Goal: Task Accomplishment & Management: Complete application form

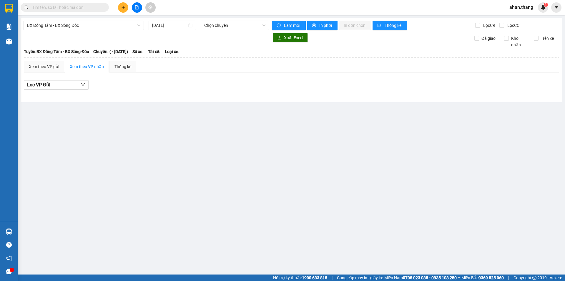
click at [100, 34] on div at bounding box center [147, 37] width 246 height 9
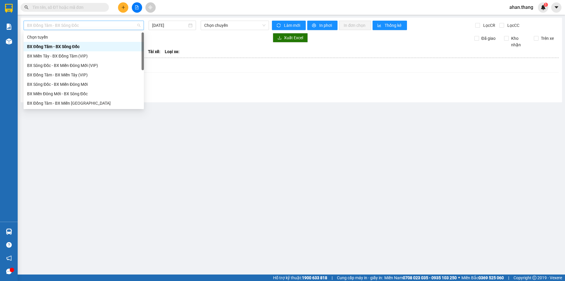
click at [107, 26] on span "BX Đồng Tâm - BX Sông Đốc" at bounding box center [83, 25] width 113 height 9
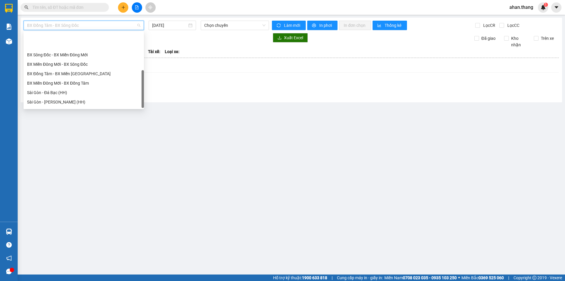
scroll to position [57, 0]
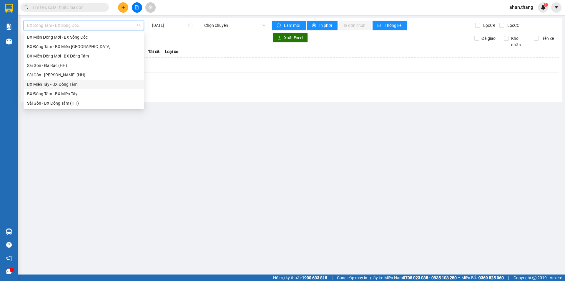
click at [68, 85] on div "BX Miền Tây - BX Đồng Tâm" at bounding box center [83, 84] width 113 height 6
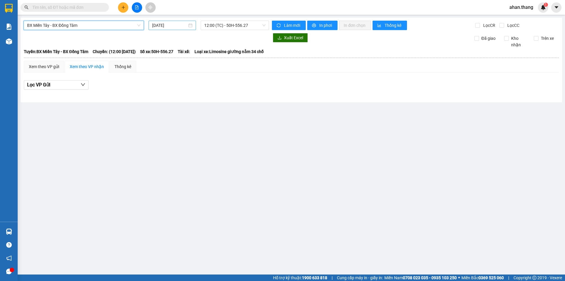
click at [173, 26] on input "[DATE]" at bounding box center [169, 25] width 35 height 6
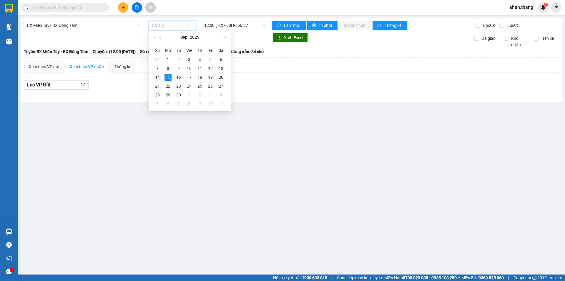
click at [158, 79] on div "14" at bounding box center [157, 77] width 7 height 7
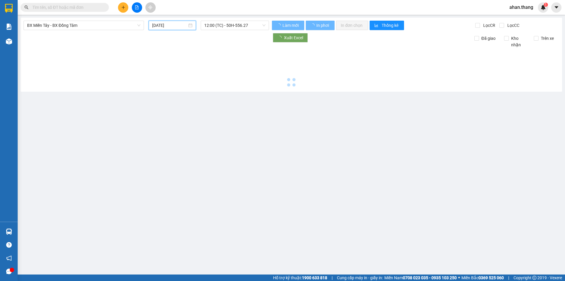
type input "[DATE]"
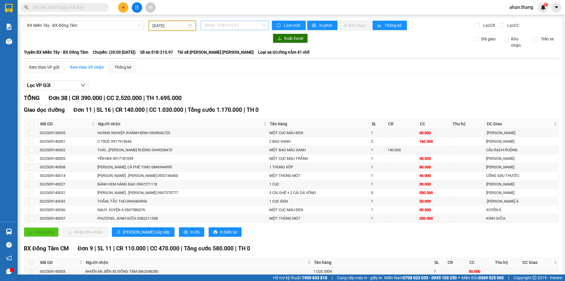
click at [213, 25] on span "20:00 - 51B-215.97" at bounding box center [234, 25] width 61 height 9
click at [218, 48] on div "20:00 - 51B-215.97" at bounding box center [226, 46] width 46 height 6
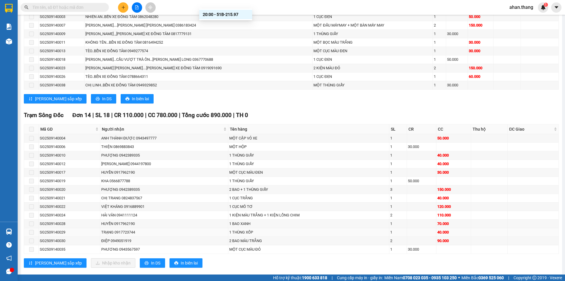
scroll to position [23, 0]
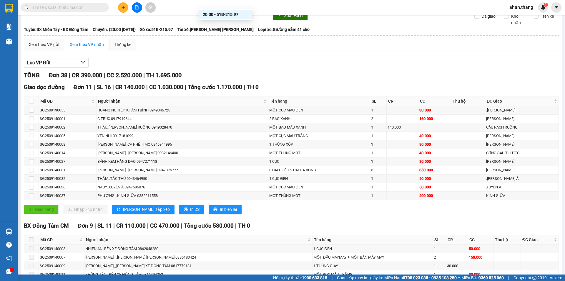
type input "7"
click at [73, 7] on input "text" at bounding box center [66, 7] width 69 height 6
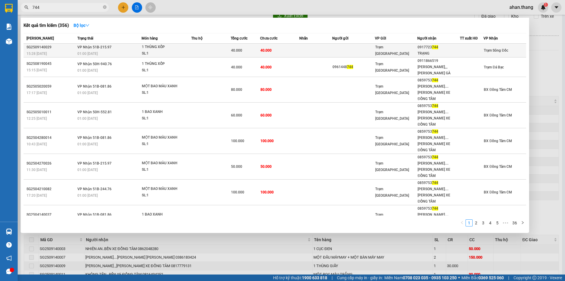
type input "744"
click at [318, 47] on td at bounding box center [315, 51] width 33 height 14
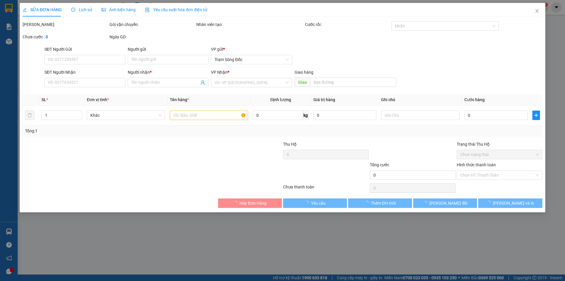
type input "0917723744"
type input "TRẠNG"
type input "40.000"
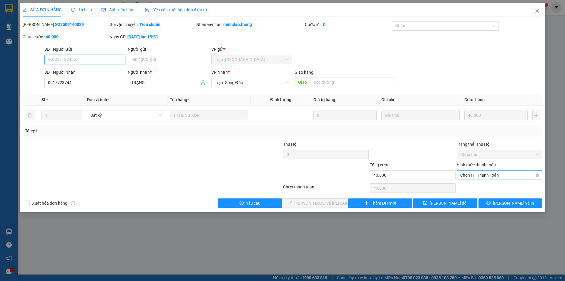
click at [488, 175] on span "Chọn HT Thanh Toán" at bounding box center [499, 174] width 79 height 9
click at [488, 188] on div "Tại văn phòng" at bounding box center [499, 186] width 79 height 6
type input "0"
click at [334, 202] on span "[PERSON_NAME] và [PERSON_NAME] hàng" at bounding box center [333, 203] width 79 height 6
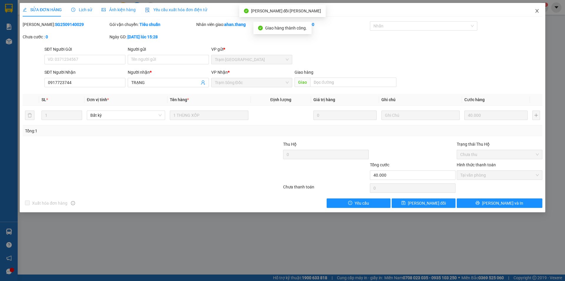
click at [537, 9] on icon "close" at bounding box center [537, 11] width 5 height 5
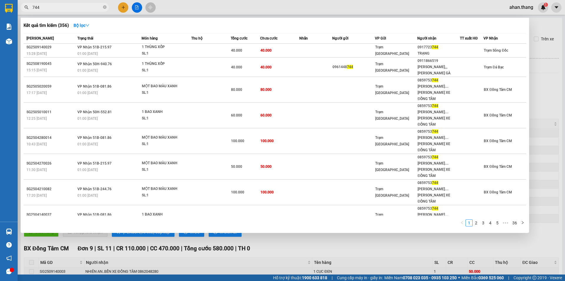
click at [70, 7] on input "744" at bounding box center [66, 7] width 69 height 6
type input "7"
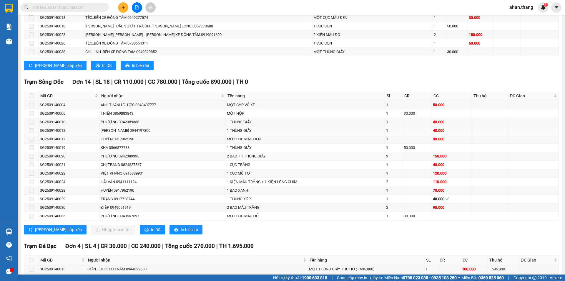
scroll to position [294, 0]
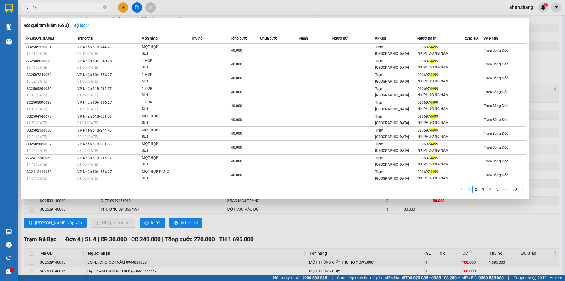
type input "4"
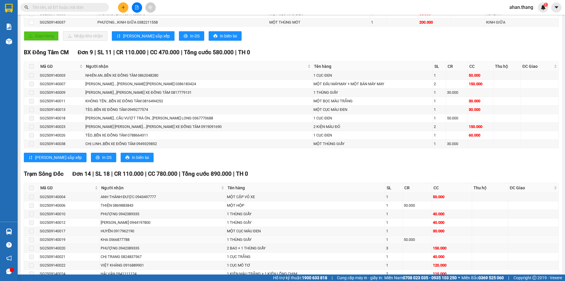
scroll to position [195, 0]
click at [93, 6] on input "text" at bounding box center [66, 7] width 69 height 6
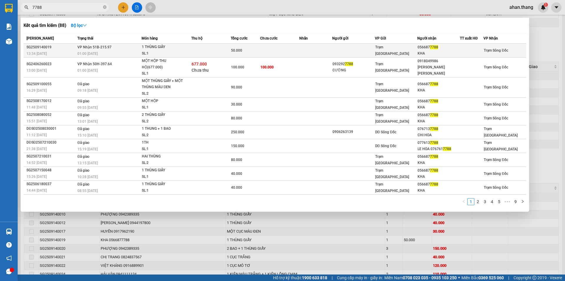
type input "7788"
click at [367, 52] on td at bounding box center [353, 51] width 43 height 14
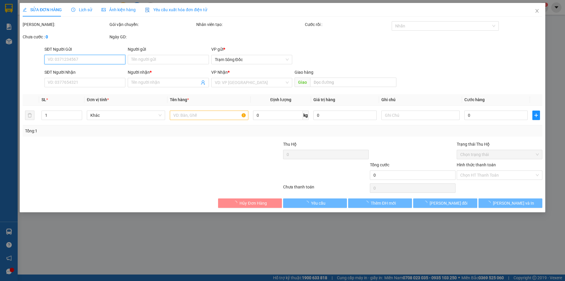
type input "0566877788"
type input "KHA"
type input "50.000"
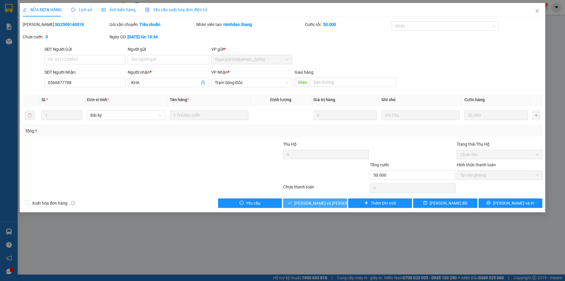
click at [292, 203] on icon "check" at bounding box center [290, 202] width 4 height 4
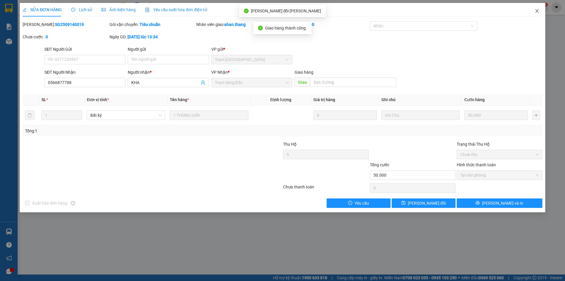
click at [536, 11] on icon "close" at bounding box center [537, 11] width 5 height 5
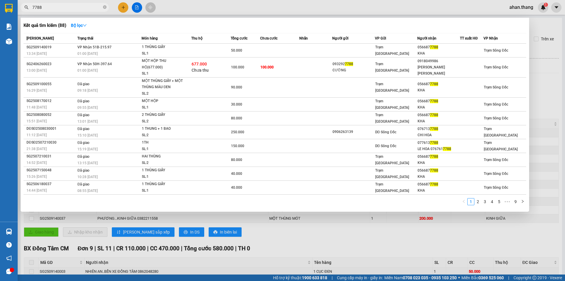
click at [64, 7] on input "7788" at bounding box center [66, 7] width 69 height 6
type input "7"
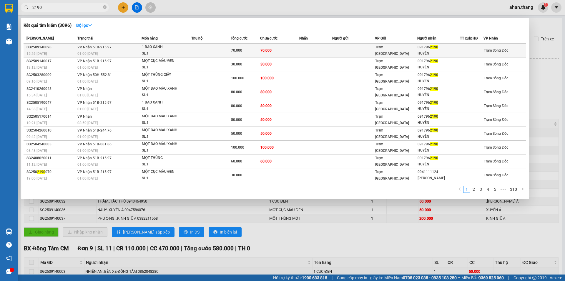
type input "2190"
click at [387, 51] on span "Trạm [GEOGRAPHIC_DATA]" at bounding box center [392, 50] width 34 height 11
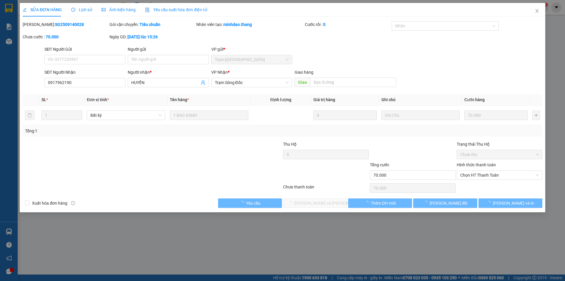
type input "0917962190"
type input "HUYỀN"
type input "70.000"
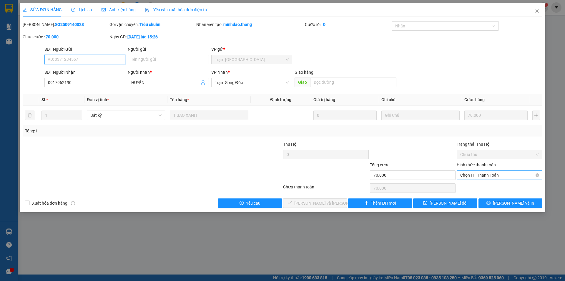
click at [488, 175] on span "Chọn HT Thanh Toán" at bounding box center [499, 174] width 79 height 9
click at [492, 186] on div "Tại văn phòng" at bounding box center [499, 186] width 79 height 6
type input "0"
click at [310, 202] on span "[PERSON_NAME] và [PERSON_NAME] hàng" at bounding box center [333, 203] width 79 height 6
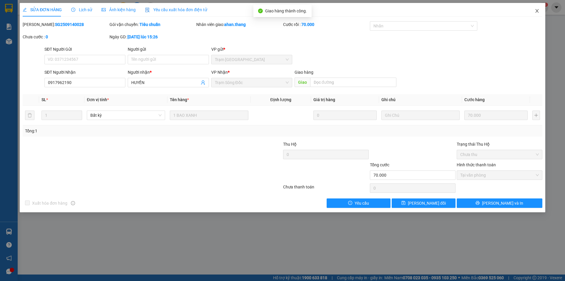
click at [537, 10] on icon "close" at bounding box center [537, 11] width 5 height 5
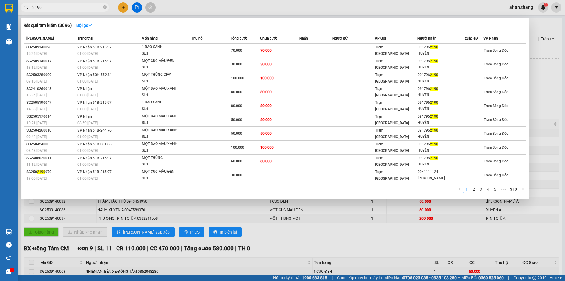
drag, startPoint x: 43, startPoint y: 8, endPoint x: 46, endPoint y: 7, distance: 3.0
click at [44, 8] on input "2190" at bounding box center [66, 7] width 69 height 6
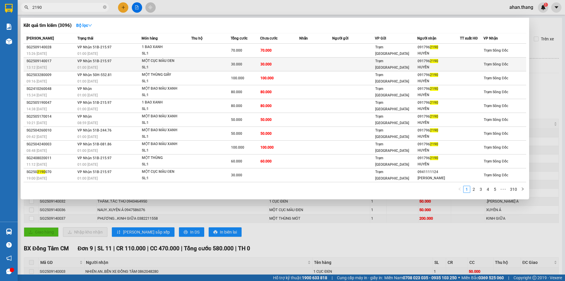
click at [355, 59] on td at bounding box center [353, 64] width 43 height 14
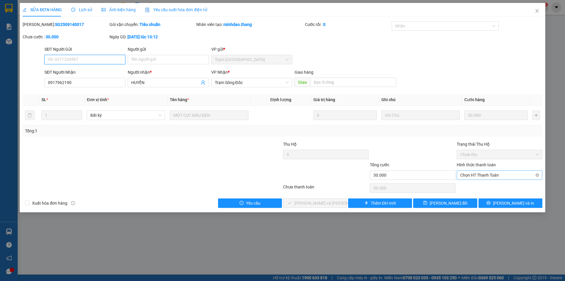
click at [496, 176] on span "Chọn HT Thanh Toán" at bounding box center [499, 174] width 79 height 9
click at [496, 185] on div "Tại văn phòng" at bounding box center [499, 186] width 79 height 6
type input "0"
click at [334, 203] on button "[PERSON_NAME] và [PERSON_NAME] hàng" at bounding box center [315, 202] width 64 height 9
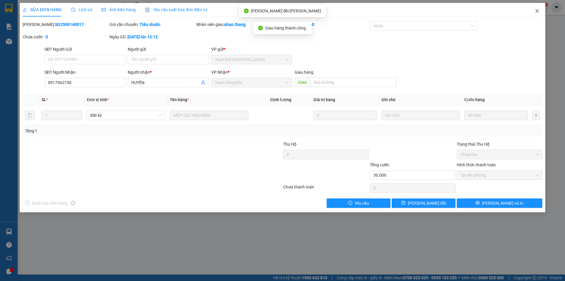
click at [537, 10] on icon "close" at bounding box center [537, 11] width 5 height 5
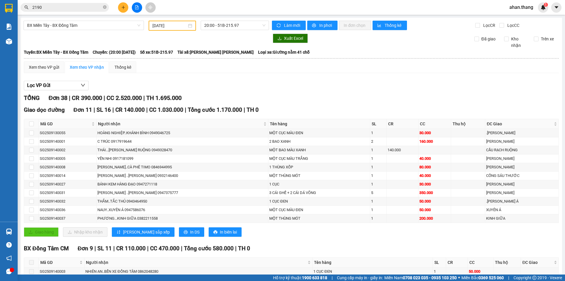
click at [97, 6] on input "2190" at bounding box center [66, 7] width 69 height 6
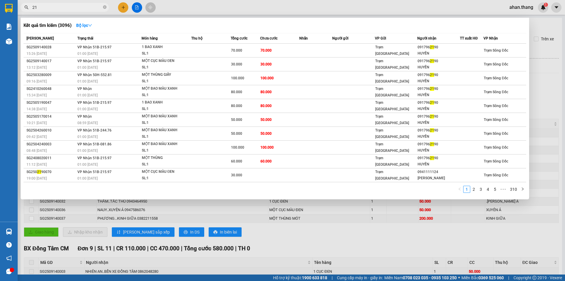
type input "2"
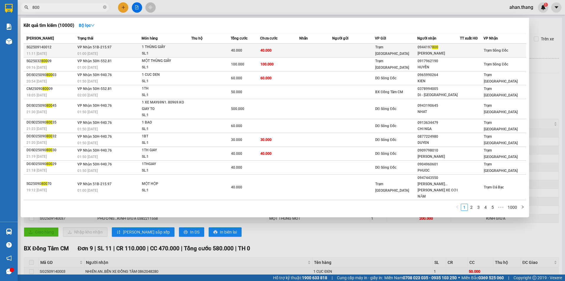
type input "800"
click at [257, 48] on div "40.000" at bounding box center [245, 50] width 29 height 6
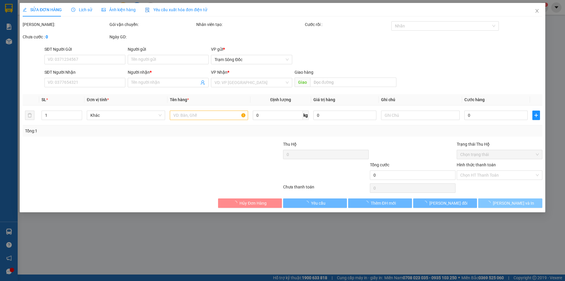
type input "0944197800"
type input "[PERSON_NAME]"
type input "40.000"
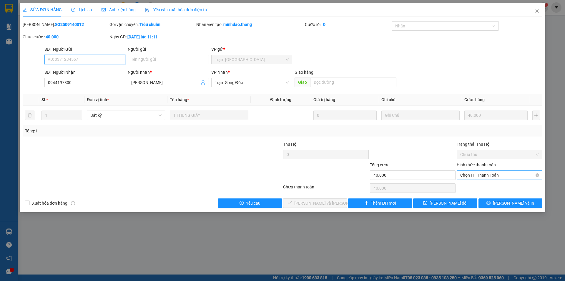
click at [499, 174] on span "Chọn HT Thanh Toán" at bounding box center [499, 174] width 79 height 9
click at [499, 187] on div "Tại văn phòng" at bounding box center [499, 186] width 79 height 6
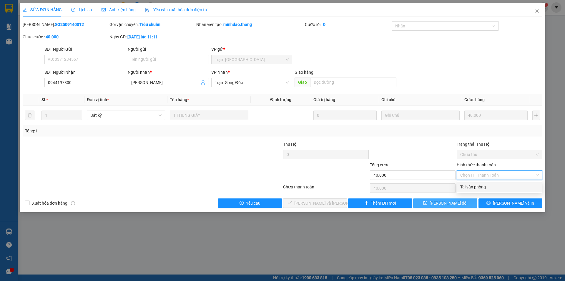
type input "0"
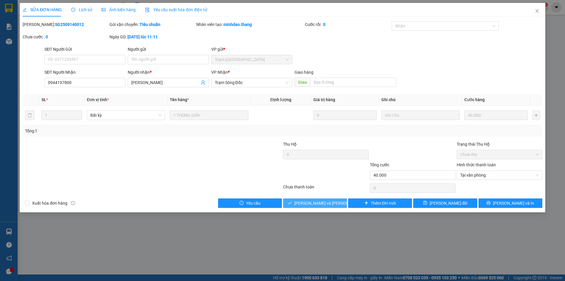
drag, startPoint x: 310, startPoint y: 205, endPoint x: 320, endPoint y: 203, distance: 10.7
click at [311, 205] on span "[PERSON_NAME] và [PERSON_NAME] hàng" at bounding box center [333, 203] width 79 height 6
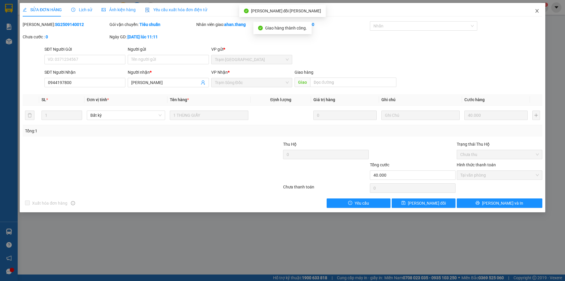
click at [538, 10] on icon "close" at bounding box center [537, 11] width 5 height 5
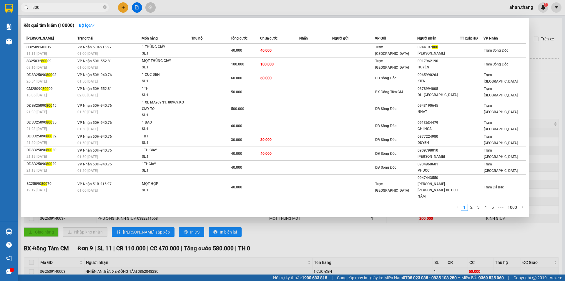
click at [81, 4] on input "800" at bounding box center [66, 7] width 69 height 6
type input "8"
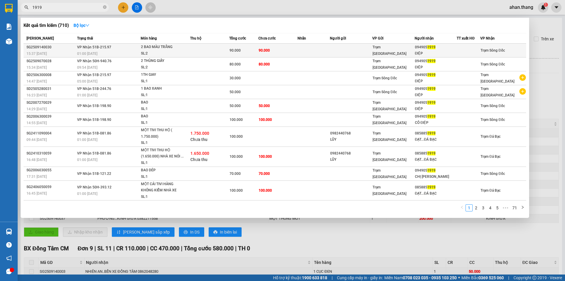
type input "1919"
click at [240, 46] on td "90.000" at bounding box center [243, 51] width 29 height 14
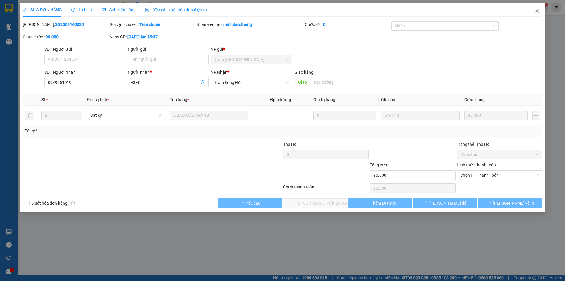
type input "0949051919"
type input "ĐIỆP"
type input "90.000"
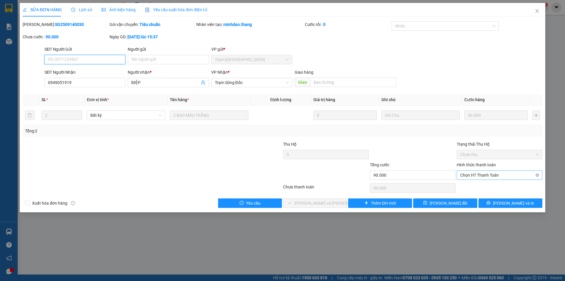
click at [515, 174] on span "Chọn HT Thanh Toán" at bounding box center [499, 174] width 79 height 9
click at [512, 190] on div "Tại văn phòng" at bounding box center [499, 186] width 79 height 6
type input "0"
click at [337, 200] on button "[PERSON_NAME] và [PERSON_NAME] hàng" at bounding box center [315, 202] width 64 height 9
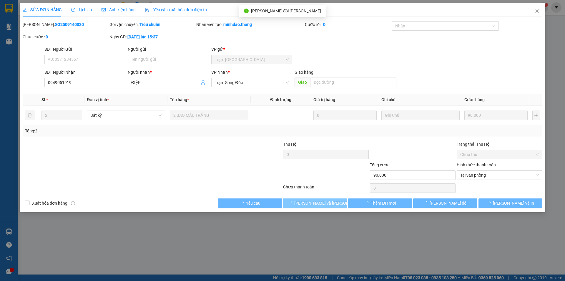
drag, startPoint x: 339, startPoint y: 203, endPoint x: 471, endPoint y: 80, distance: 180.6
click at [422, 126] on div "Total Paid Fee 0 Total UnPaid Fee 90.000 Cash Collection Total Fee Mã ĐH: SG250…" at bounding box center [283, 114] width 520 height 186
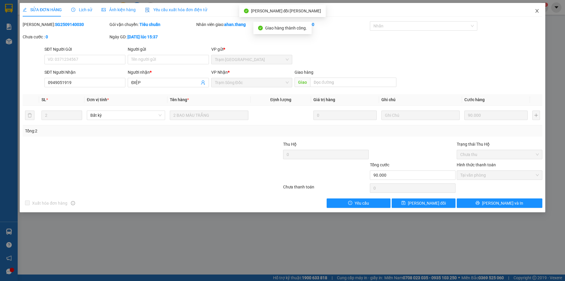
click at [538, 9] on icon "close" at bounding box center [537, 11] width 5 height 5
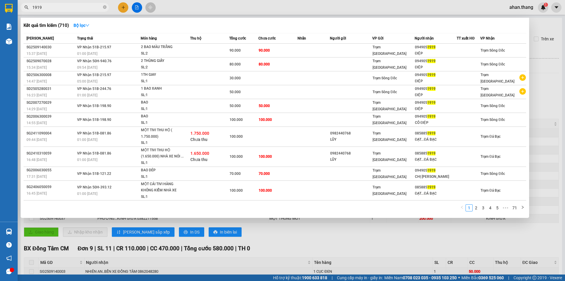
click at [92, 8] on input "1919" at bounding box center [66, 7] width 69 height 6
type input "1"
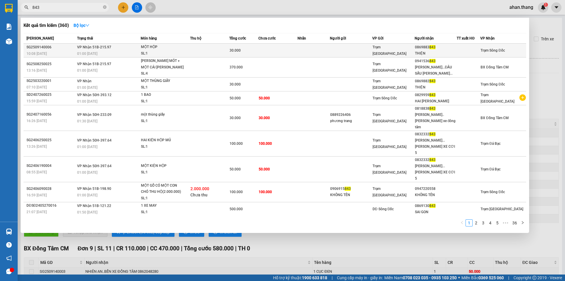
type input "843"
click at [206, 47] on td at bounding box center [209, 51] width 39 height 14
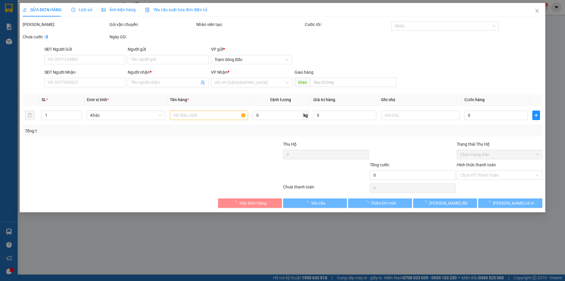
type input "0869883843"
type input "THIỆN"
type input "30.000"
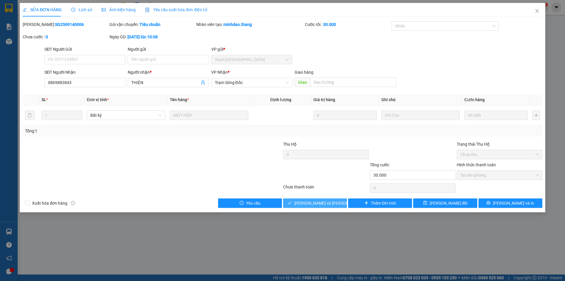
click at [320, 204] on span "[PERSON_NAME] và [PERSON_NAME] hàng" at bounding box center [333, 203] width 79 height 6
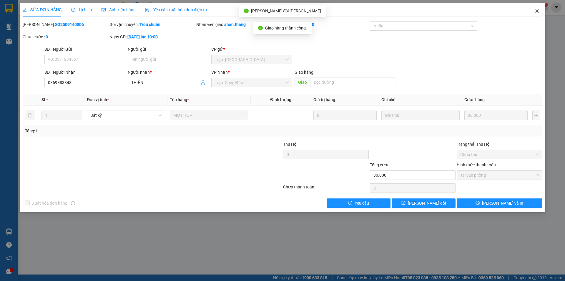
click at [537, 11] on icon "close" at bounding box center [537, 11] width 5 height 5
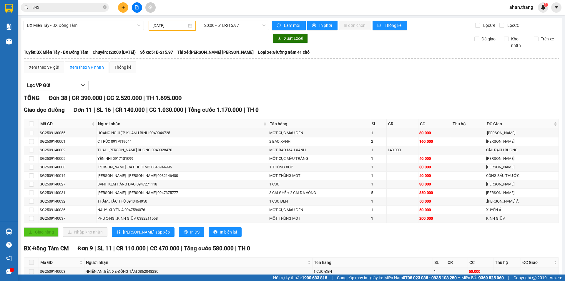
click at [87, 6] on input "843" at bounding box center [66, 7] width 69 height 6
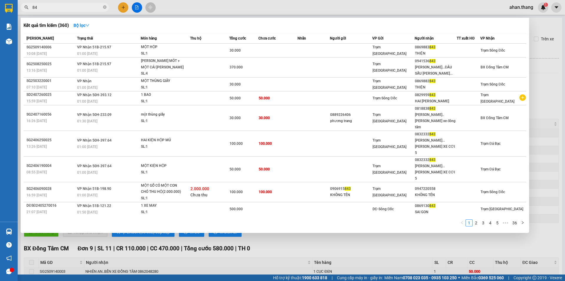
type input "8"
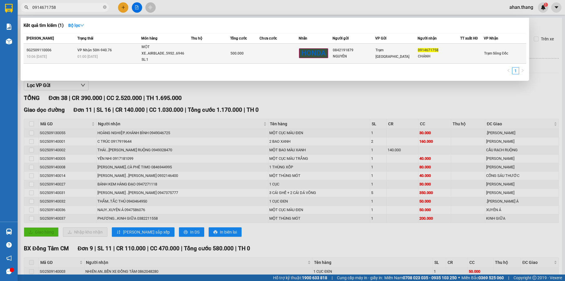
type input "0914671758"
click at [255, 53] on div "500.000" at bounding box center [245, 53] width 29 height 6
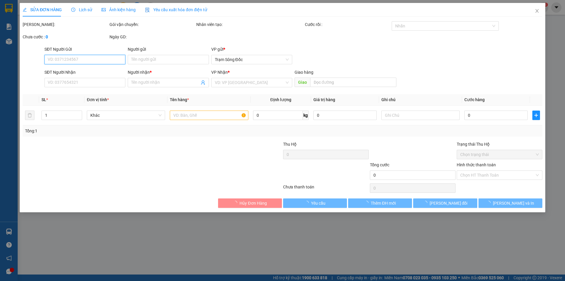
type input "0842191879"
type input "NGUYÊN"
type input "0914671758"
type input "CHÁNH"
type input "500.000"
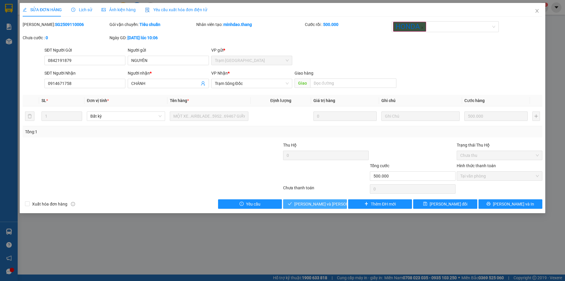
click at [334, 203] on button "[PERSON_NAME] và [PERSON_NAME] hàng" at bounding box center [315, 203] width 64 height 9
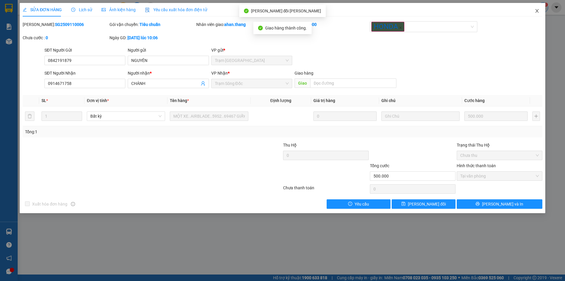
click at [539, 11] on icon "close" at bounding box center [537, 11] width 5 height 5
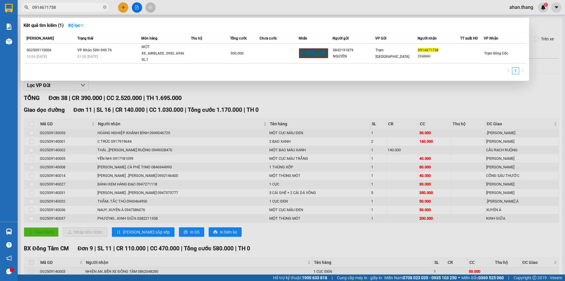
click at [79, 6] on input "0914671758" at bounding box center [66, 7] width 69 height 6
type input "0"
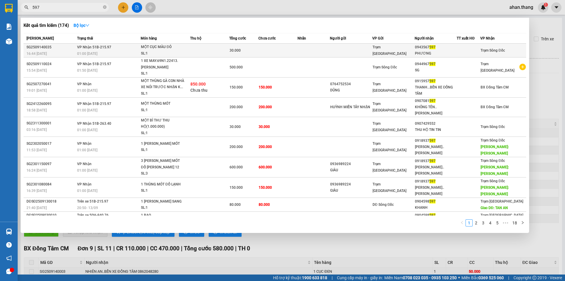
type input "597"
click at [400, 52] on div "Trạm [GEOGRAPHIC_DATA]" at bounding box center [394, 50] width 42 height 13
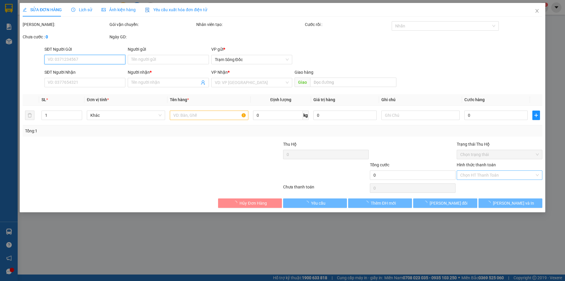
type input "0943567597"
type input "PHƯƠNG"
type input "30.000"
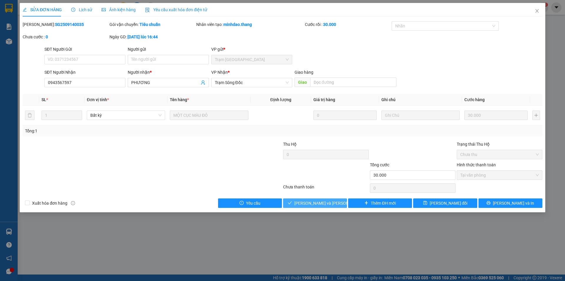
click at [338, 202] on button "[PERSON_NAME] và [PERSON_NAME] hàng" at bounding box center [315, 202] width 64 height 9
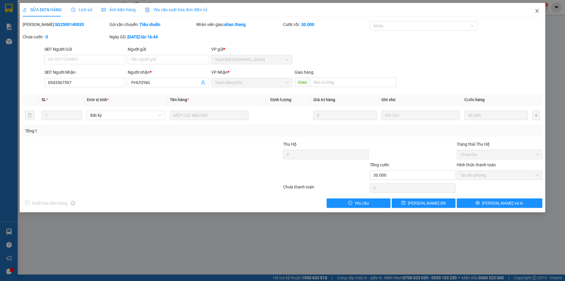
click at [537, 11] on icon "close" at bounding box center [537, 11] width 5 height 5
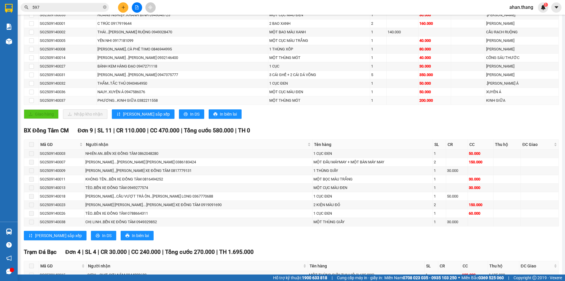
scroll to position [29, 0]
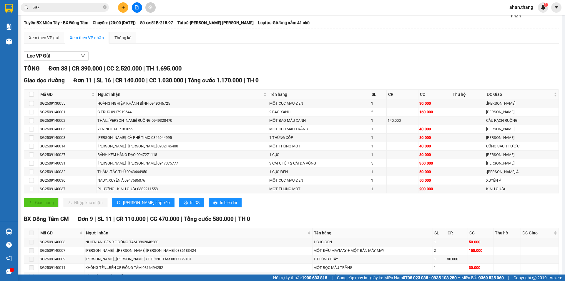
click at [50, 8] on input "597" at bounding box center [66, 7] width 69 height 6
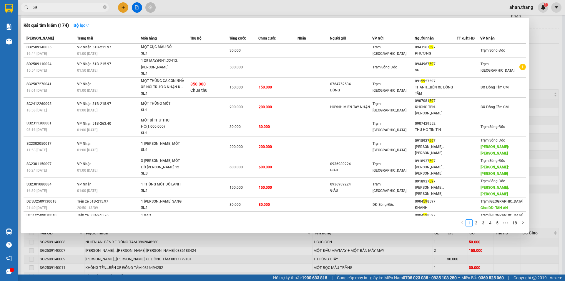
type input "5"
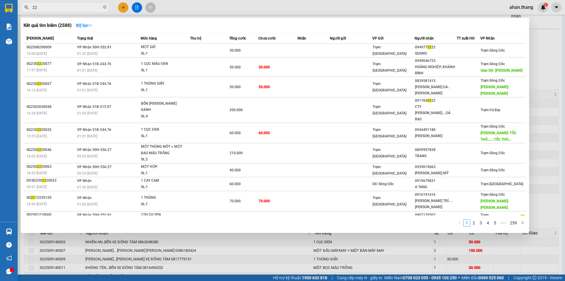
type input "2"
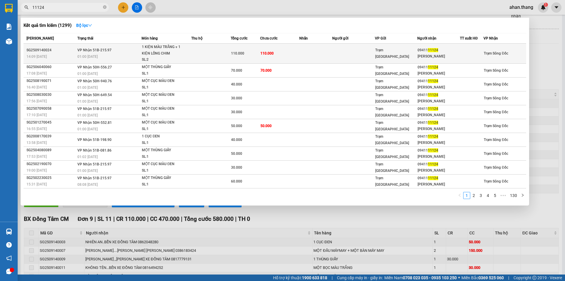
type input "11124"
click at [316, 57] on td at bounding box center [315, 54] width 33 height 20
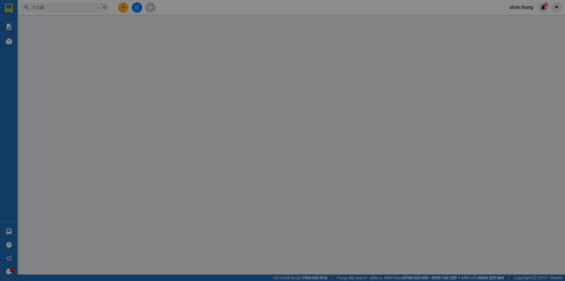
type input "0941111124"
type input "[PERSON_NAME]"
type input "110.000"
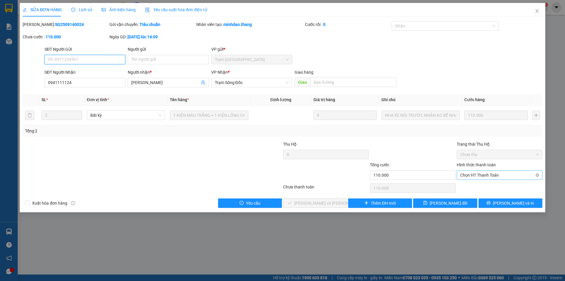
click at [480, 174] on span "Chọn HT Thanh Toán" at bounding box center [499, 174] width 79 height 9
click at [475, 186] on div "Tại văn phòng" at bounding box center [499, 186] width 79 height 6
type input "0"
click at [324, 202] on span "[PERSON_NAME] và [PERSON_NAME] hàng" at bounding box center [333, 203] width 79 height 6
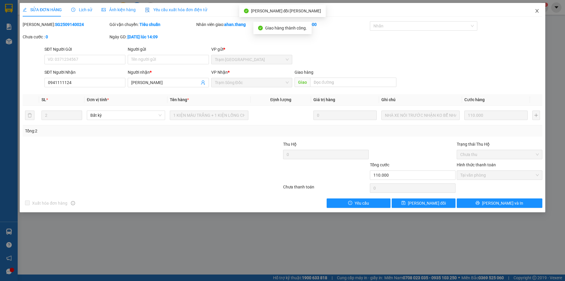
click at [538, 10] on icon "close" at bounding box center [537, 11] width 3 height 4
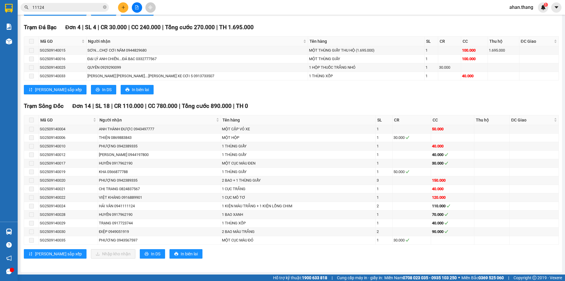
scroll to position [343, 0]
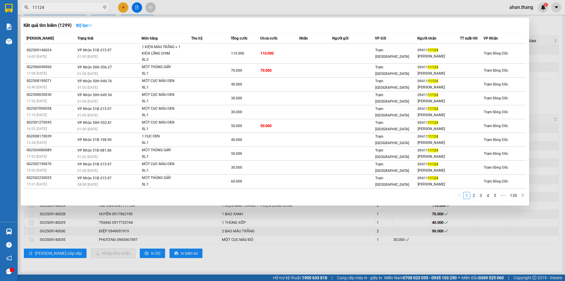
click at [52, 7] on input "11124" at bounding box center [66, 7] width 69 height 6
type input "1"
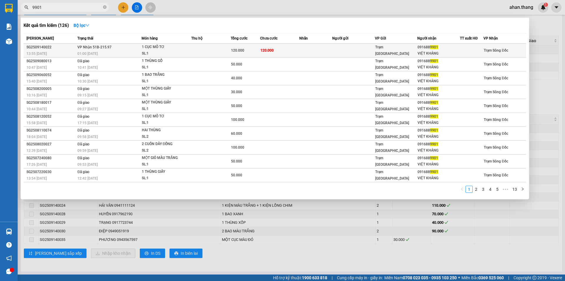
type input "9901"
click at [315, 52] on td at bounding box center [315, 51] width 33 height 14
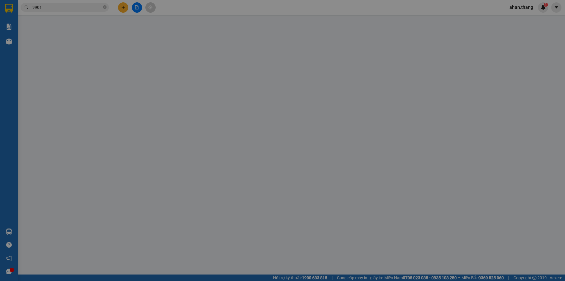
type input "0916889901"
type input "VIỆT KHÁNG"
type input "120.000"
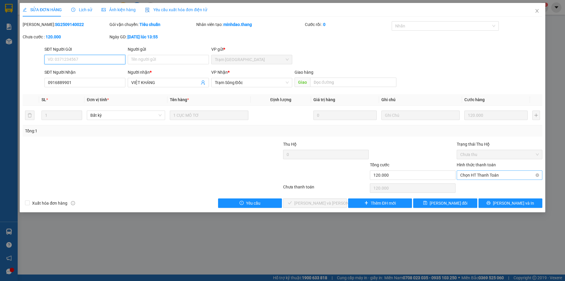
click at [486, 171] on span "Chọn HT Thanh Toán" at bounding box center [499, 174] width 79 height 9
click at [477, 190] on div "Tại văn phòng" at bounding box center [500, 186] width 86 height 9
type input "0"
click at [318, 201] on span "[PERSON_NAME] và [PERSON_NAME] hàng" at bounding box center [333, 203] width 79 height 6
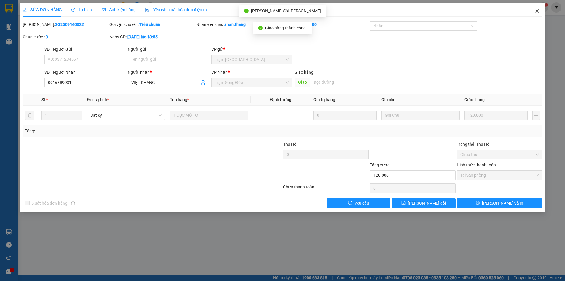
click at [537, 11] on icon "close" at bounding box center [537, 11] width 5 height 5
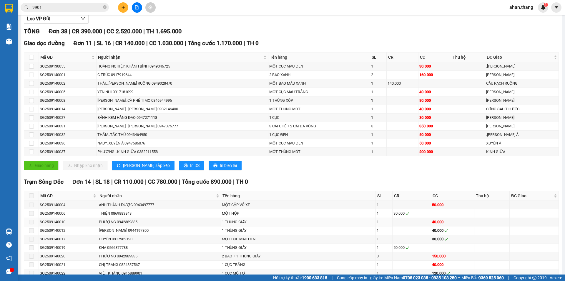
scroll to position [59, 0]
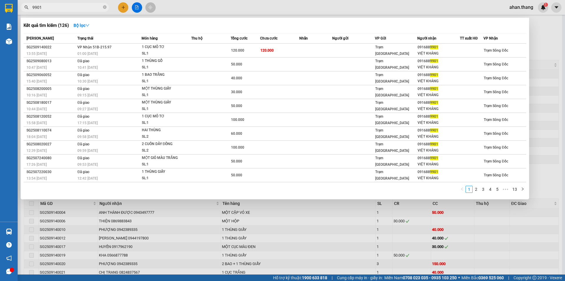
click at [63, 9] on input "9901" at bounding box center [66, 7] width 69 height 6
type input "9"
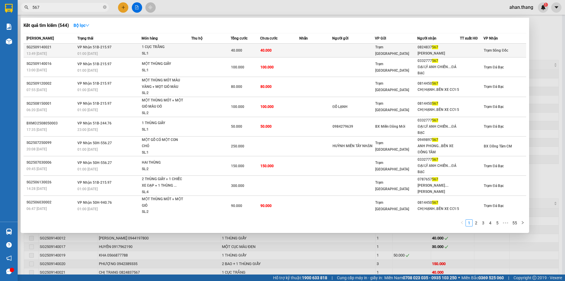
type input "567"
click at [445, 49] on div "0824837 567" at bounding box center [439, 47] width 42 height 6
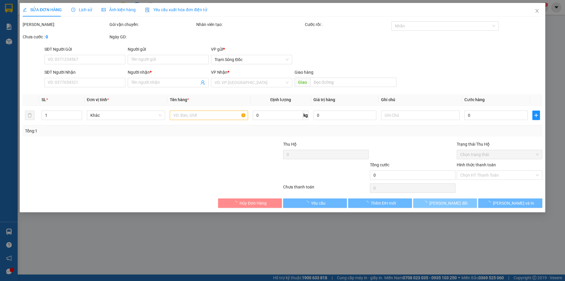
type input "0824837567"
type input "[PERSON_NAME]"
type input "40.000"
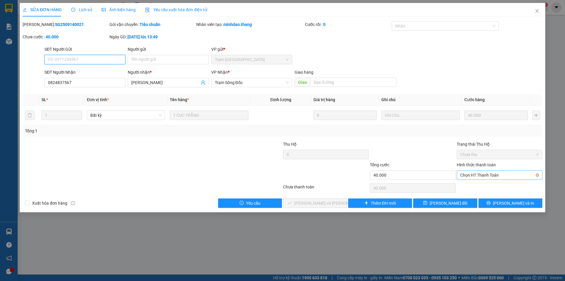
click at [483, 177] on span "Chọn HT Thanh Toán" at bounding box center [499, 174] width 79 height 9
click at [486, 185] on div "Tại văn phòng" at bounding box center [499, 186] width 79 height 6
type input "0"
click at [342, 206] on button "[PERSON_NAME] và [PERSON_NAME] hàng" at bounding box center [315, 202] width 64 height 9
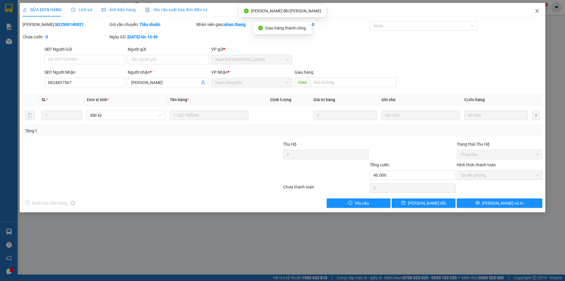
click at [536, 11] on icon "close" at bounding box center [537, 11] width 5 height 5
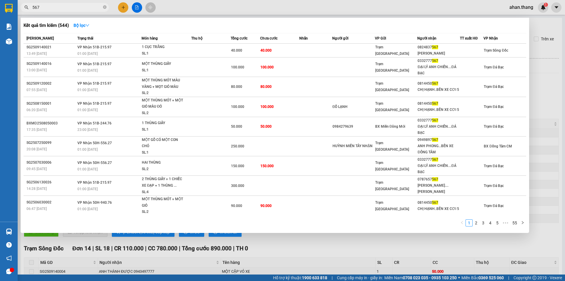
click at [66, 8] on input "567" at bounding box center [66, 7] width 69 height 6
type input "5"
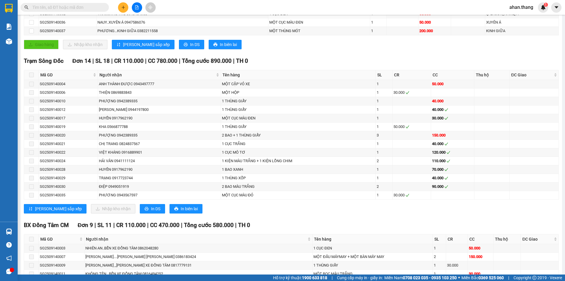
scroll to position [206, 0]
